Goal: Browse casually

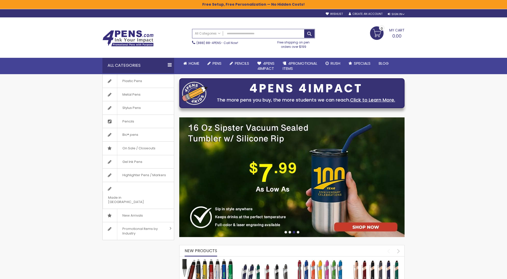
click at [315, 179] on img at bounding box center [291, 177] width 225 height 120
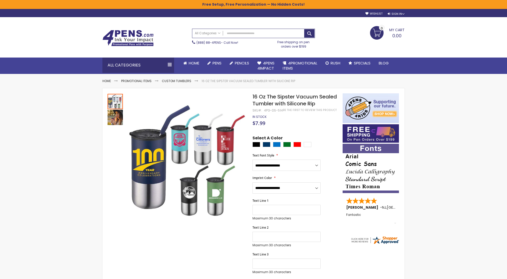
click at [129, 41] on img at bounding box center [127, 38] width 51 height 16
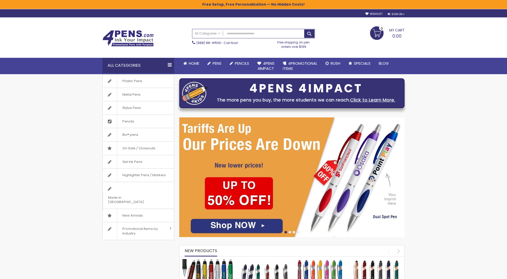
click at [290, 231] on div at bounding box center [289, 232] width 3 height 3
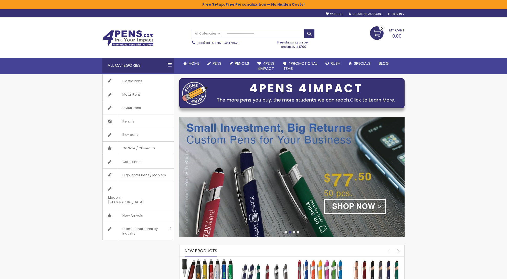
click at [295, 232] on div at bounding box center [294, 232] width 3 height 3
click at [143, 209] on span "New Arrivals" at bounding box center [132, 215] width 31 height 13
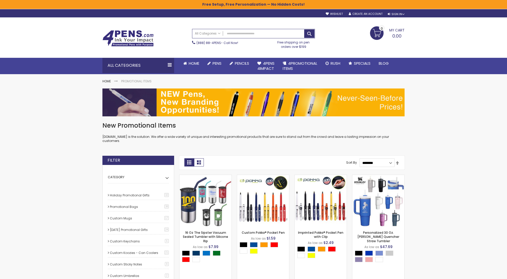
click at [134, 38] on img at bounding box center [127, 38] width 51 height 16
